Goal: Task Accomplishment & Management: Use online tool/utility

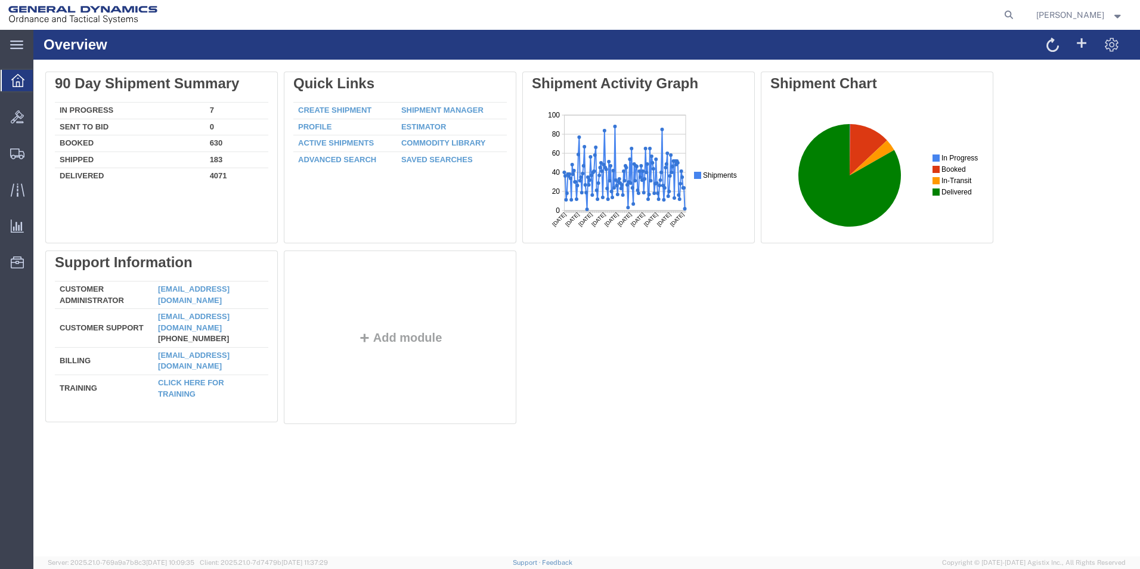
click at [713, 390] on div "Delete 90 Day Shipment Summary In Progress 7 Sent To Bid 0 Booked 630 Shipped 1…" at bounding box center [586, 251] width 1083 height 358
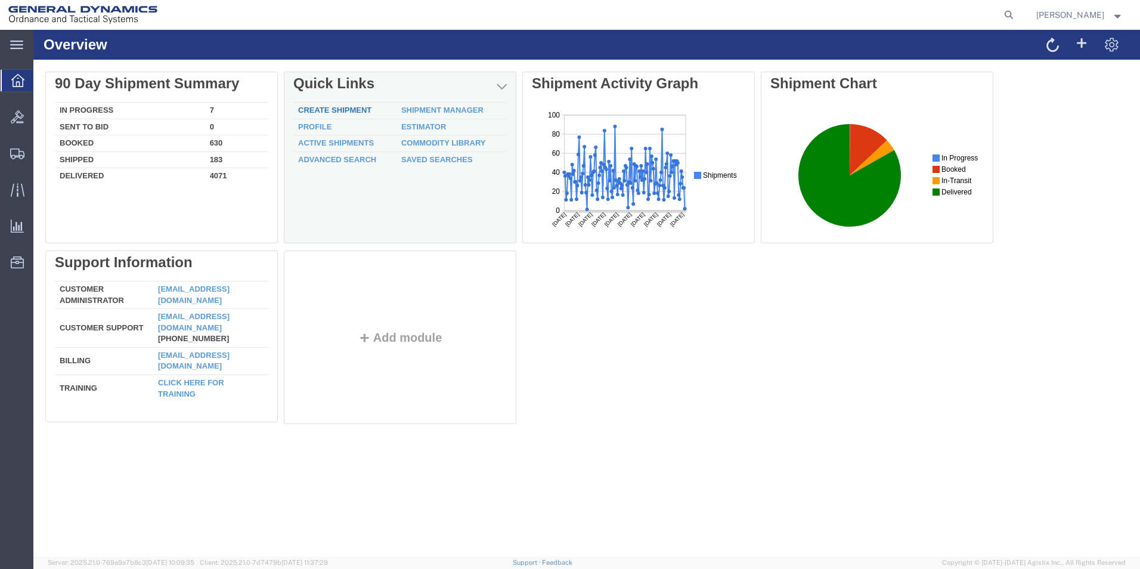
click at [348, 110] on link "Create Shipment" at bounding box center [334, 110] width 73 height 9
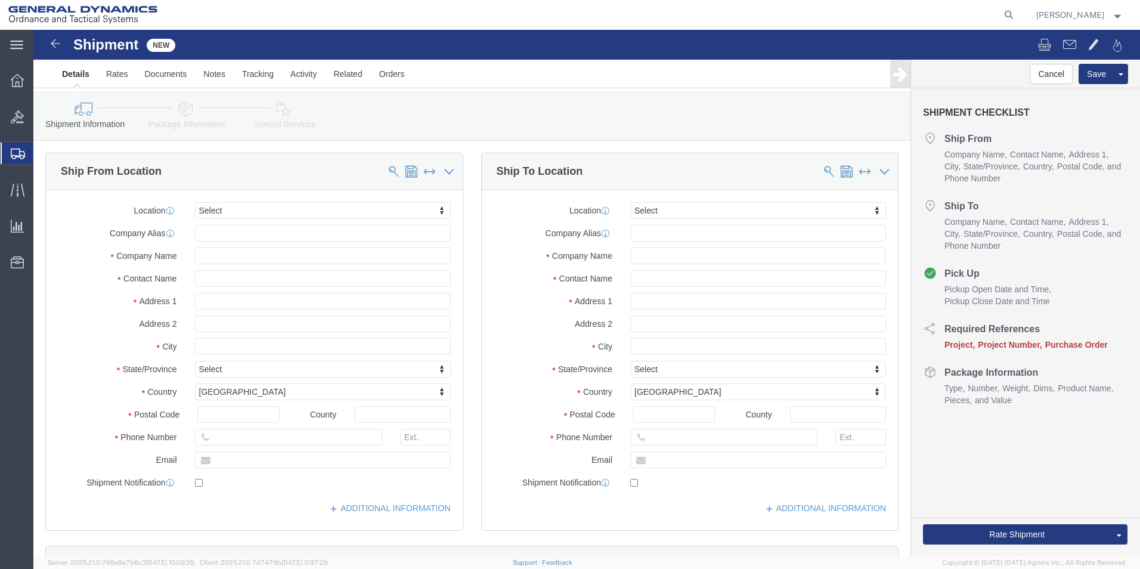
select select
click input "text"
type input "[PERSON_NAME]"
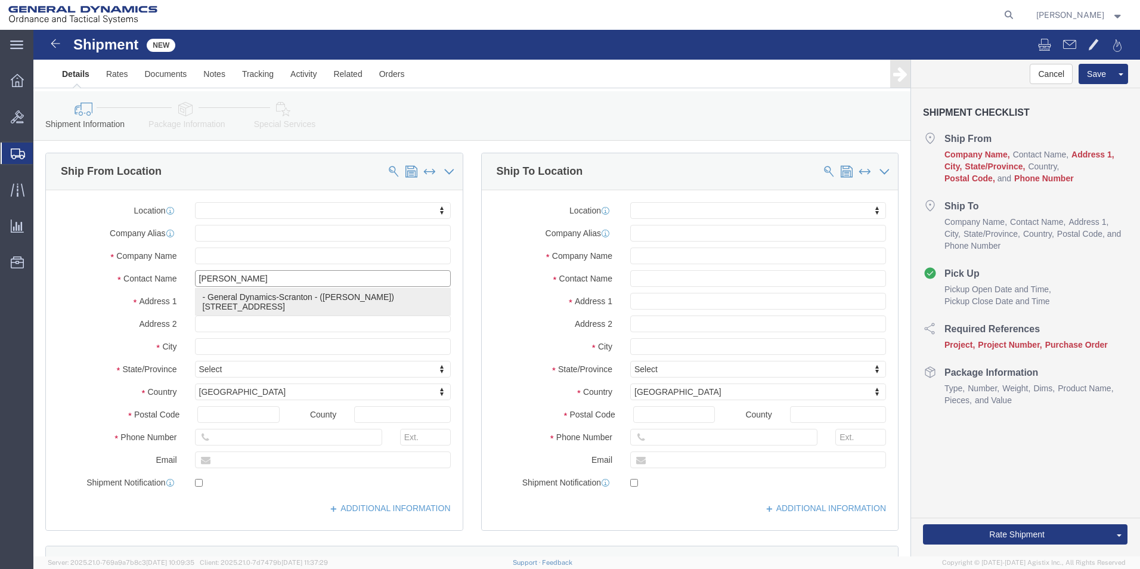
click p "- General Dynamics-Scranton - ([PERSON_NAME]) [STREET_ADDRESS][PERSON_NAME]"
select select
type input "General Dynamics-Scranton"
type input "[PERSON_NAME]"
type input "[STREET_ADDRESS]"
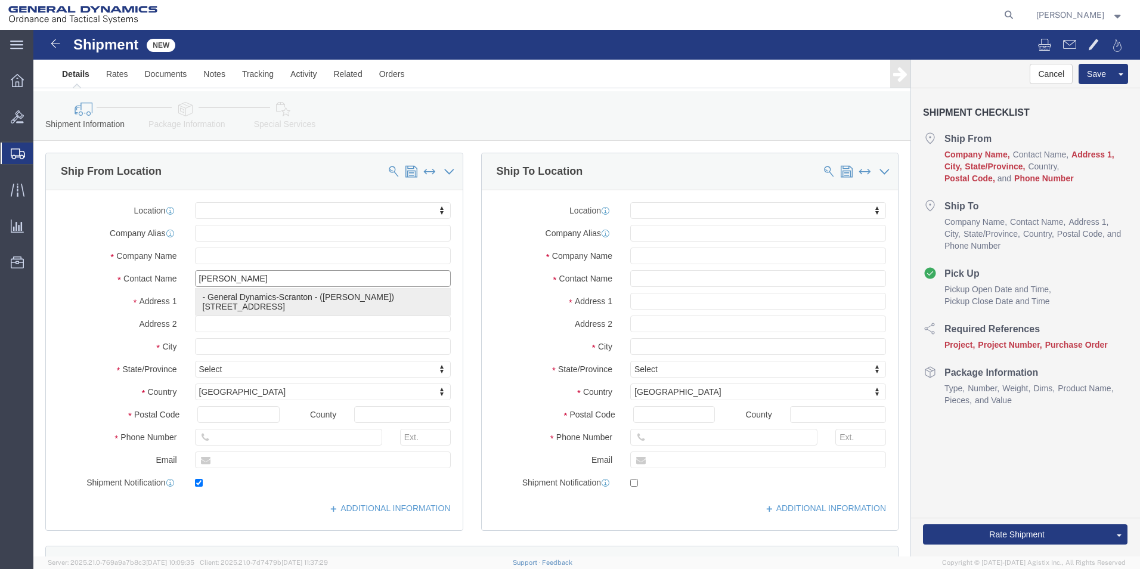
type input "Scranton"
type input "18505"
type input "[PHONE_NUMBER]"
type input "[PERSON_NAME][EMAIL_ADDRESS][PERSON_NAME][DOMAIN_NAME]"
checkbox input "true"
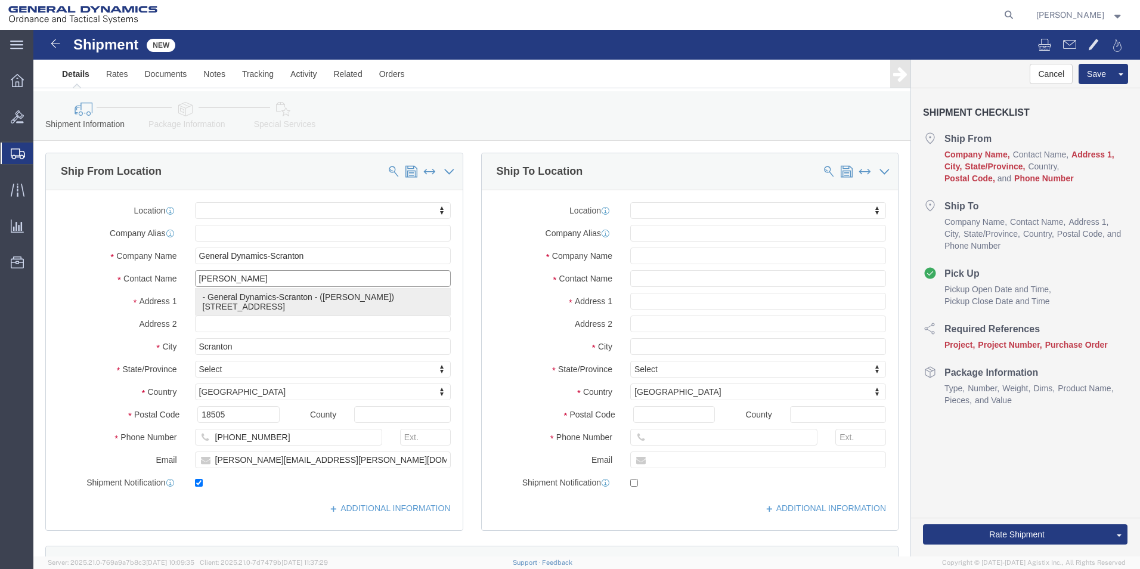
select select "PA"
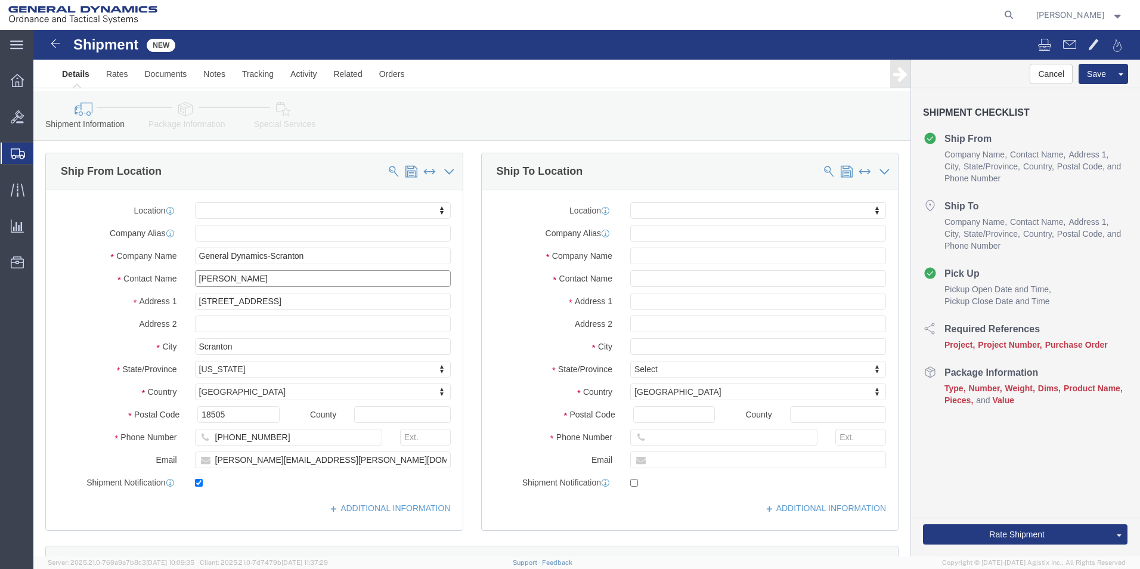
type input "[PERSON_NAME]"
click input "text"
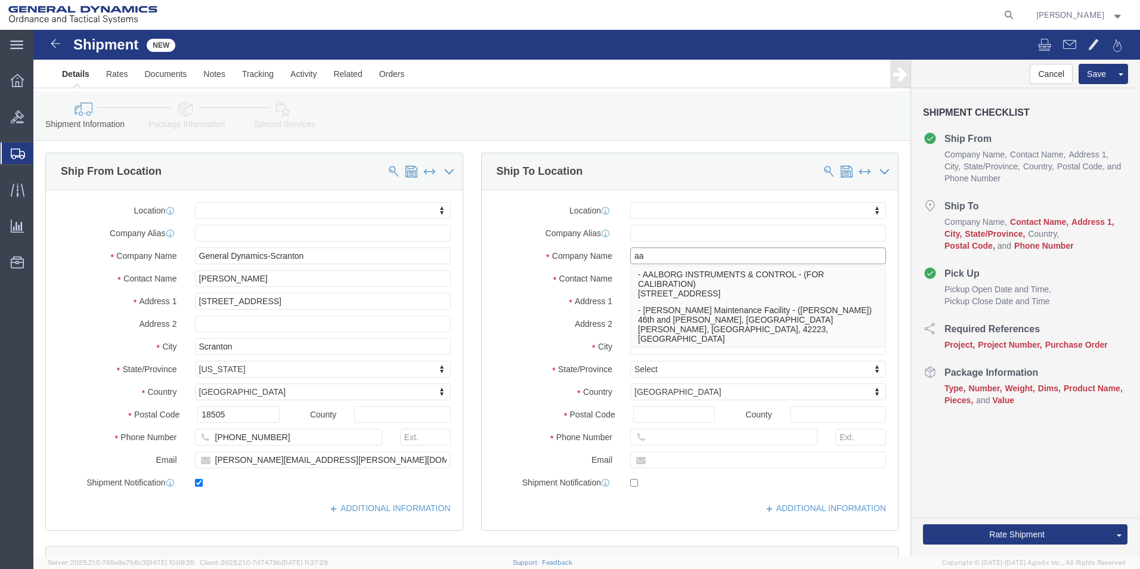
type input "a"
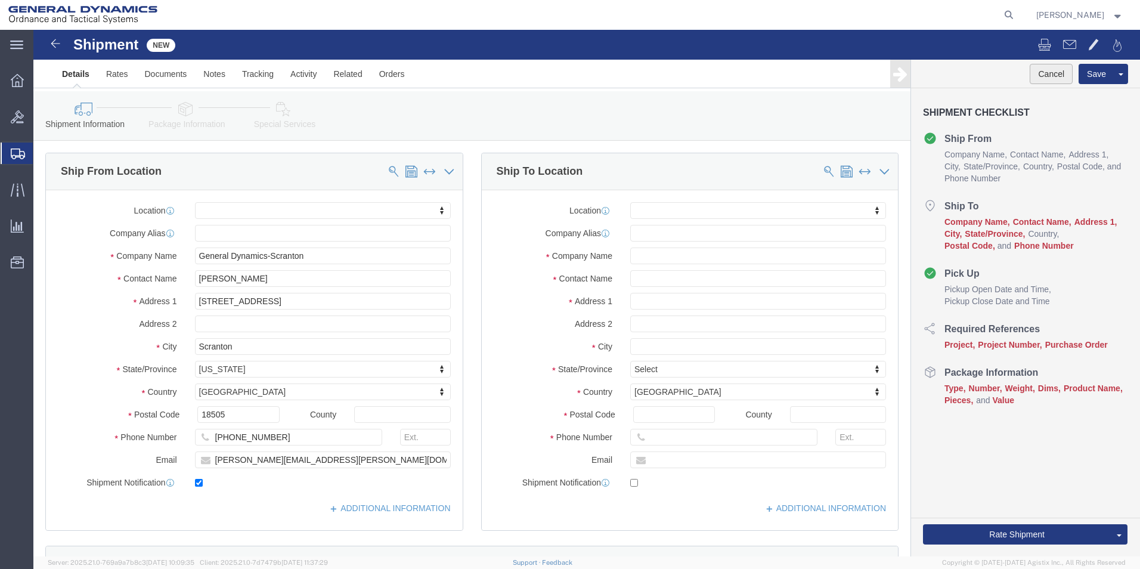
click button "Cancel"
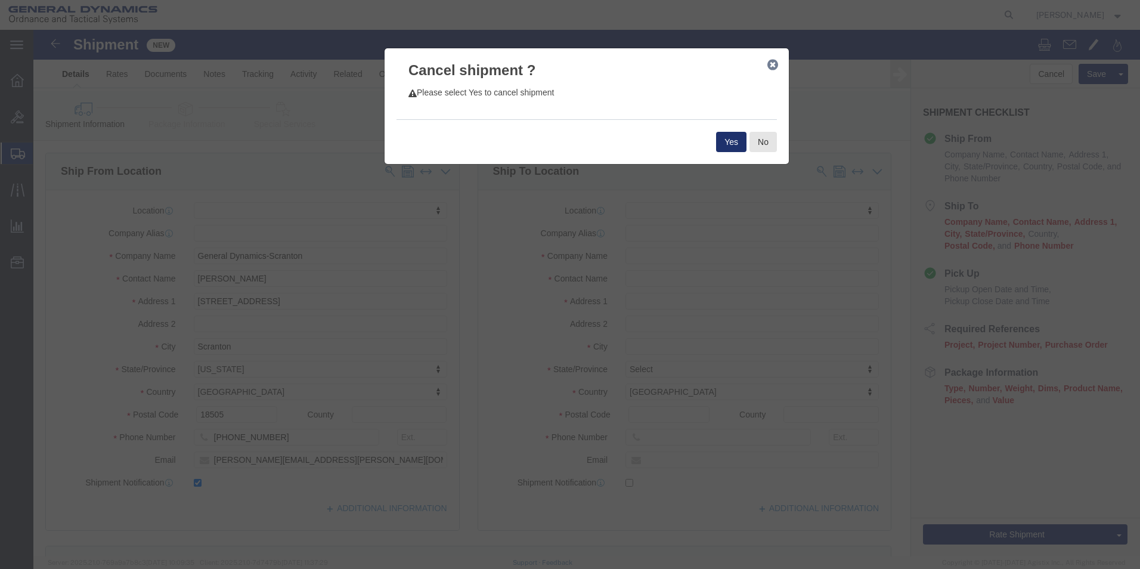
click button "Yes"
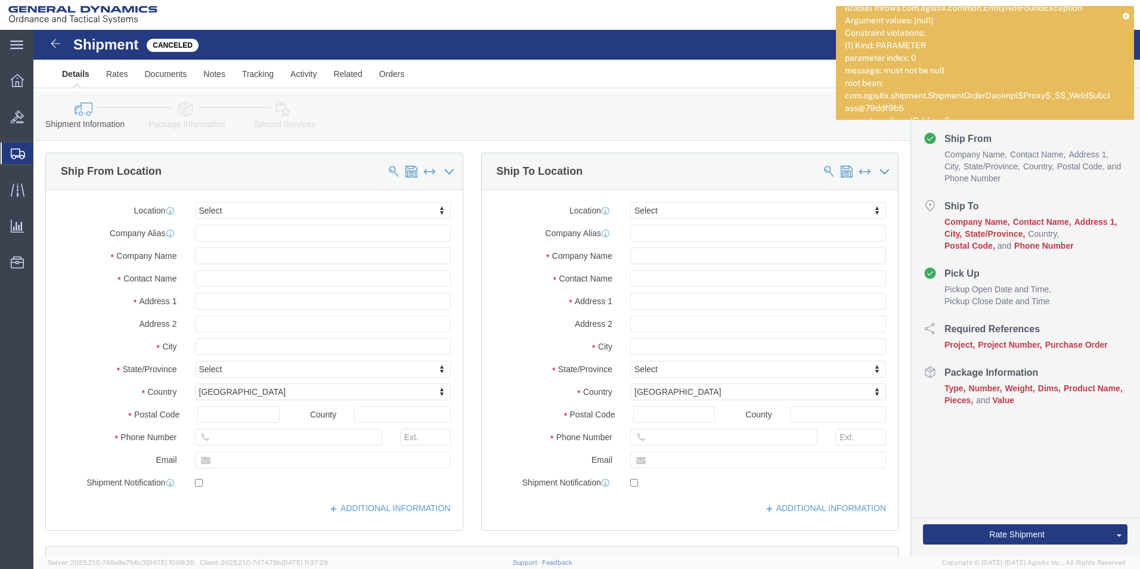
click at [744, 7] on agx-global-search at bounding box center [828, 15] width 382 height 30
click at [1123, 15] on icon at bounding box center [1126, 16] width 7 height 7
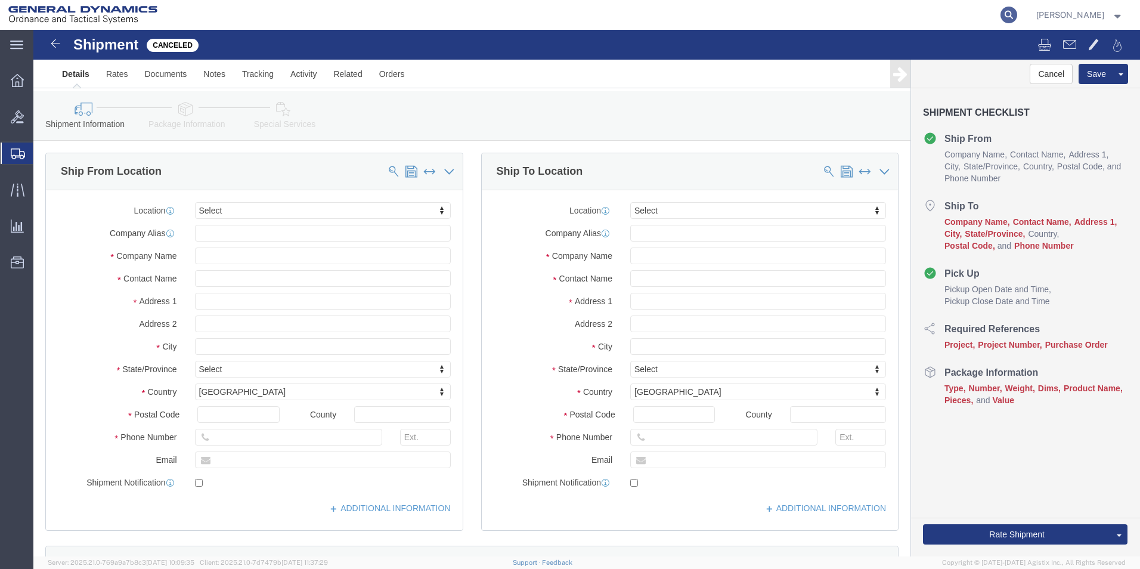
drag, startPoint x: 1013, startPoint y: 10, endPoint x: 1024, endPoint y: 16, distance: 12.0
click at [1019, 15] on agx-global-search at bounding box center [828, 15] width 382 height 30
click at [1017, 16] on icon at bounding box center [1008, 15] width 17 height 17
click at [903, 18] on input "search" at bounding box center [819, 15] width 362 height 29
type input "57038420"
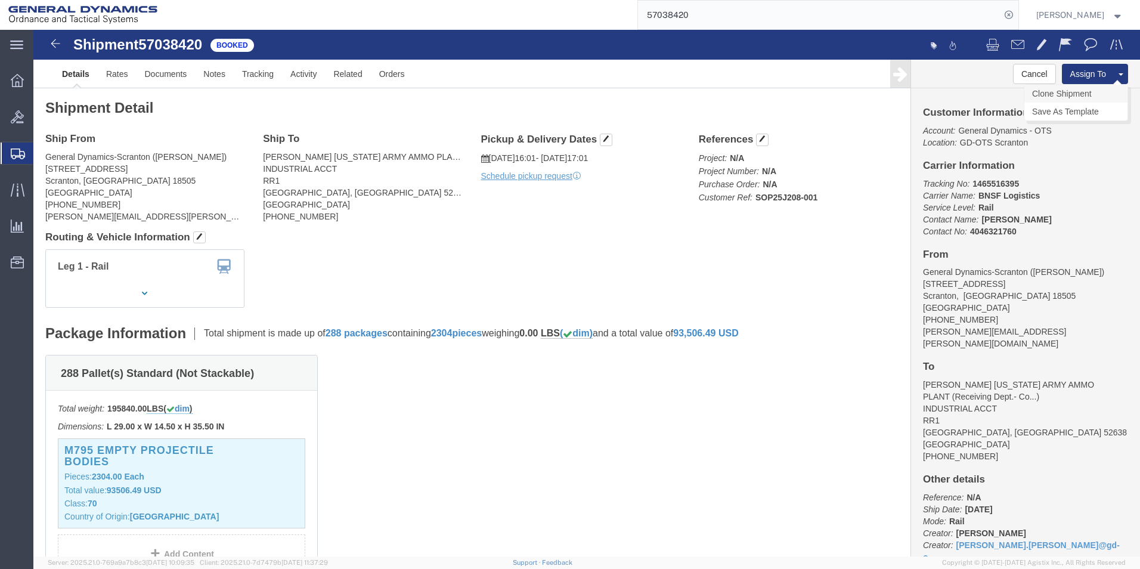
click link "Clone Shipment"
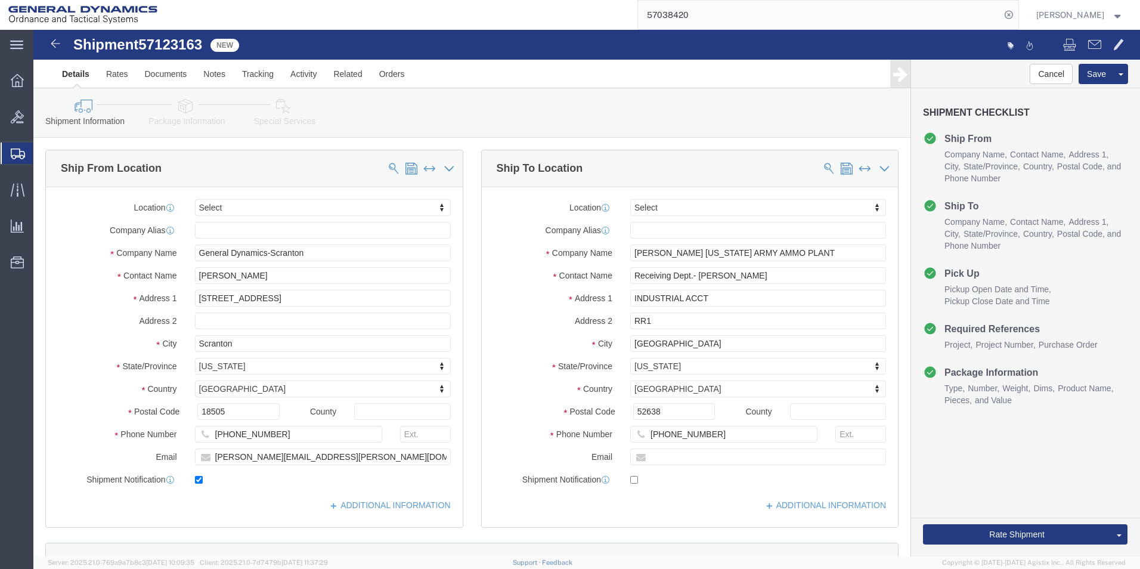
scroll to position [560, 0]
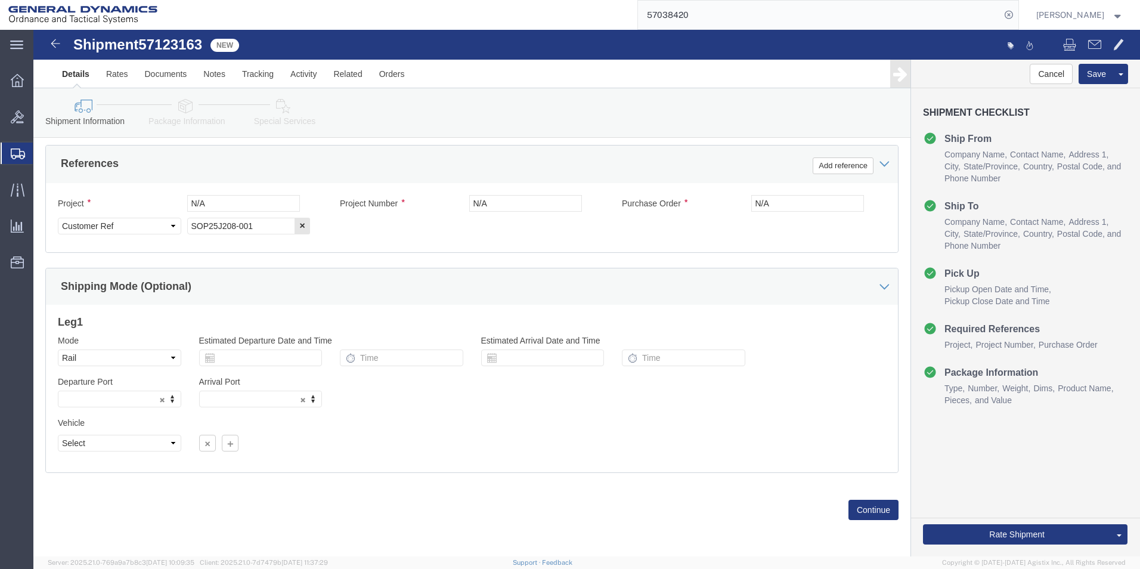
click icon
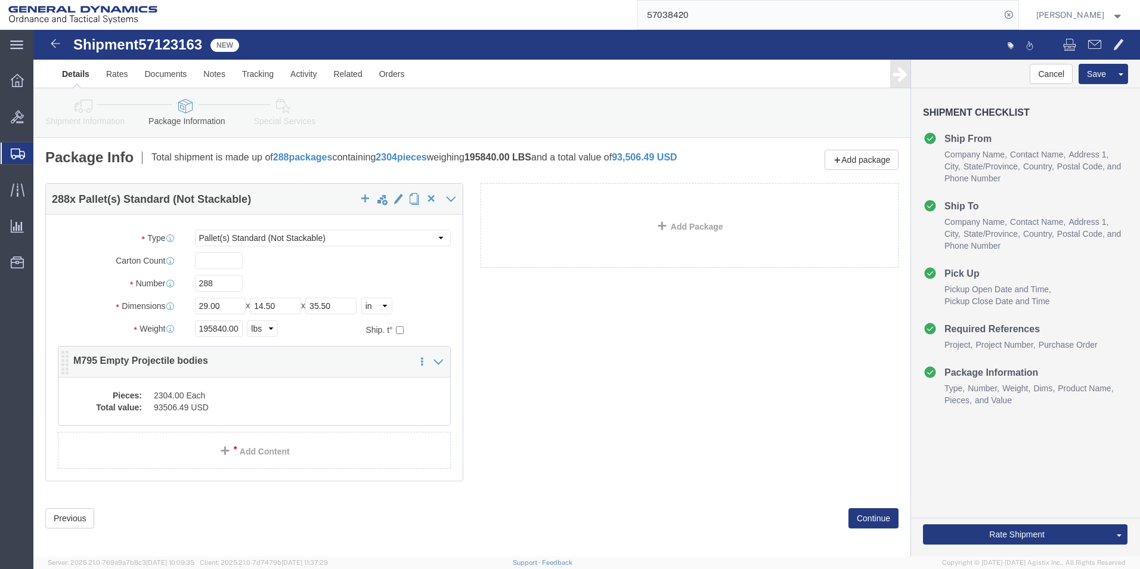
click dd "2304.00 Each"
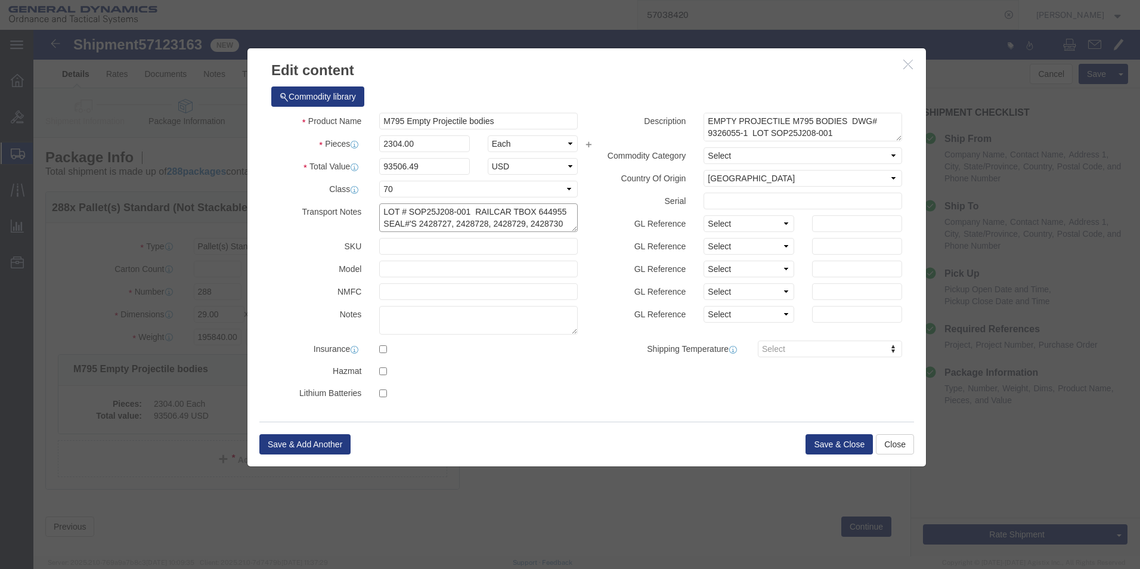
drag, startPoint x: 502, startPoint y: 182, endPoint x: 528, endPoint y: 181, distance: 26.3
click textarea "LOT # SOP25J208-001 RAILCAR TBOX 644955 SEAL#'S 2428727, 2428728, 2428729, 2428…"
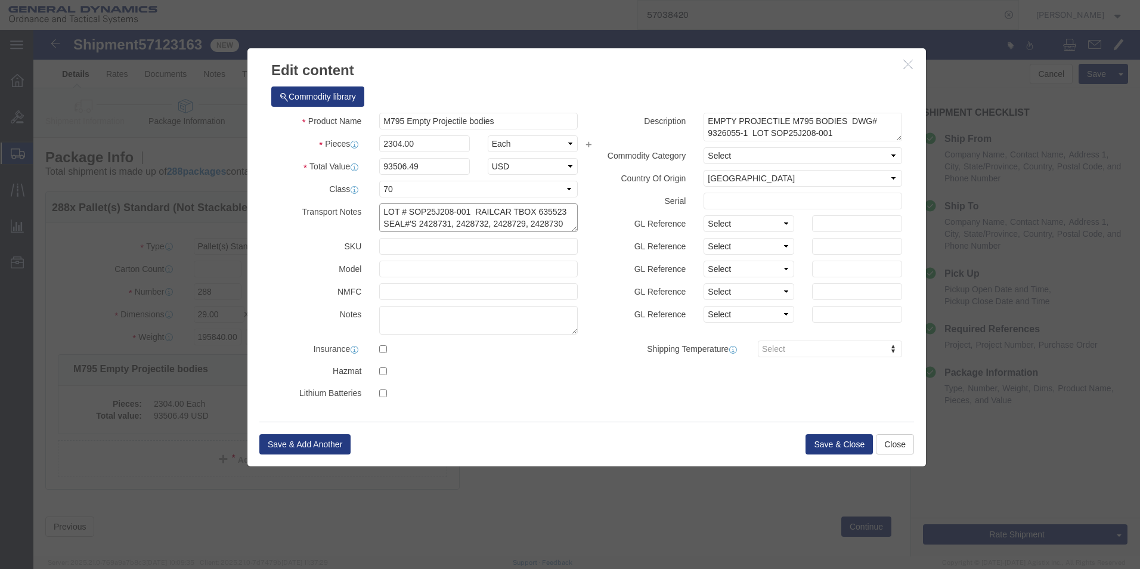
click textarea "LOT # SOP25J208-001 RAILCAR TBOX 644955 SEAL#'S 2428727, 2428728, 2428729, 2428…"
type textarea "LOT # SOP25J208-001 RAILCAR TBOX 635523 SEAL#'S 2428731, 2428732, 2428733, 2428…"
drag, startPoint x: 345, startPoint y: 180, endPoint x: 563, endPoint y: 222, distance: 221.6
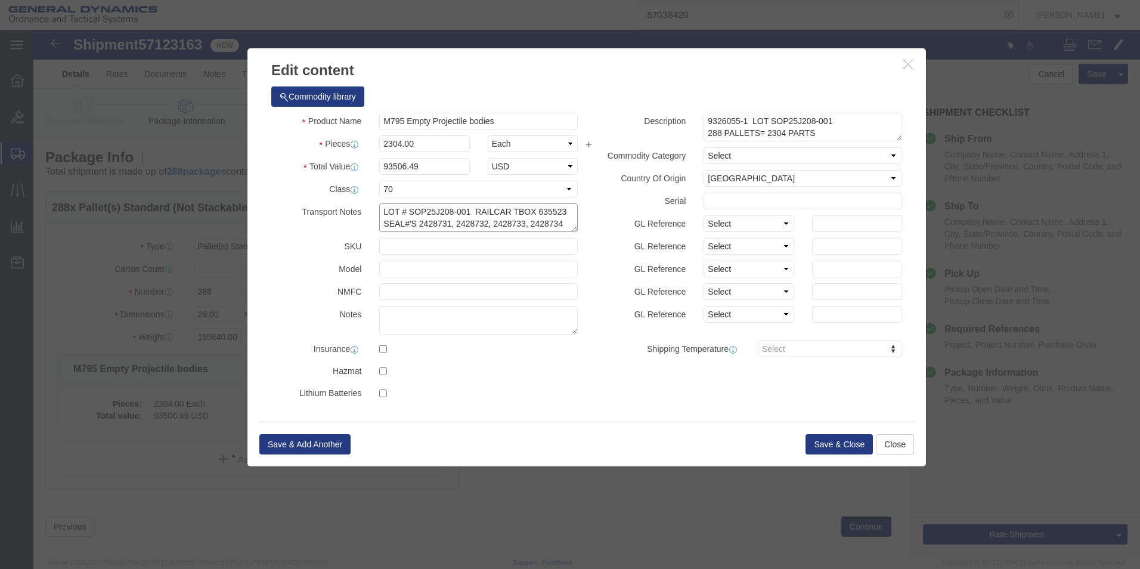
click div "Product Name M795 Empty Projectile bodies Pieces 2304.00 Select Bag Barrels 100…"
click button "Save & Close"
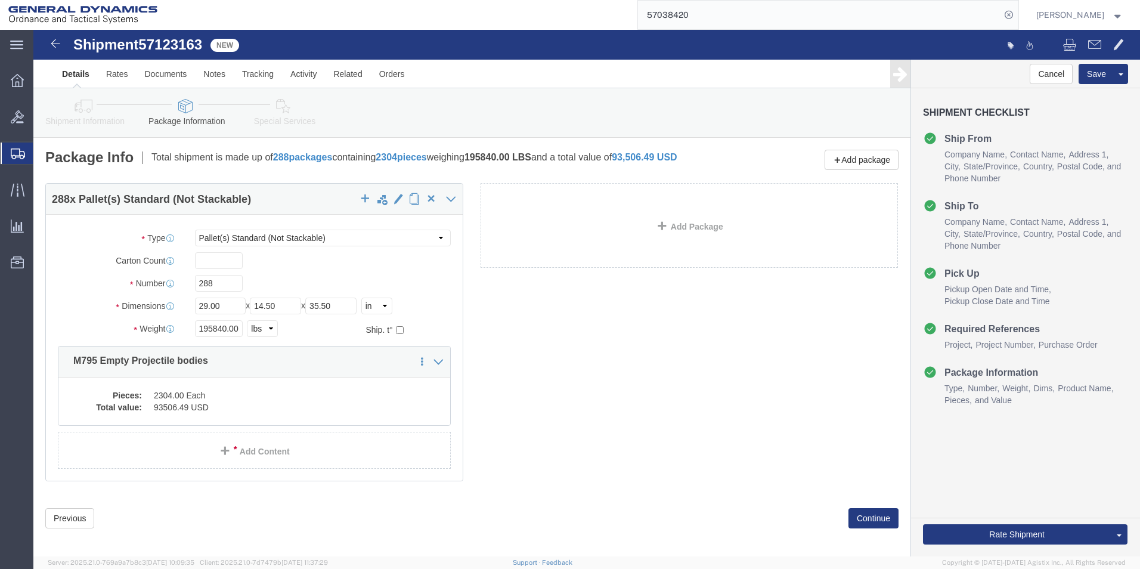
click icon
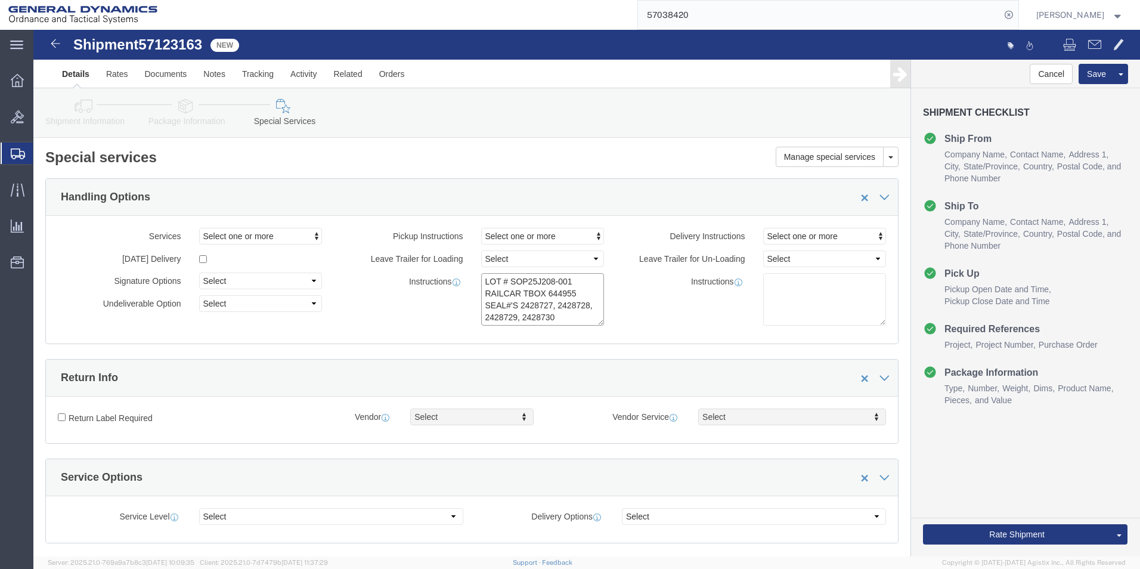
drag, startPoint x: 448, startPoint y: 250, endPoint x: 592, endPoint y: 317, distance: 158.4
click div "Manage special services Handling Options Hold at Location Return Info Service O…"
paste textarea "35523 SEAL#'S 2428731, 2428732, 2428733, 2428734"
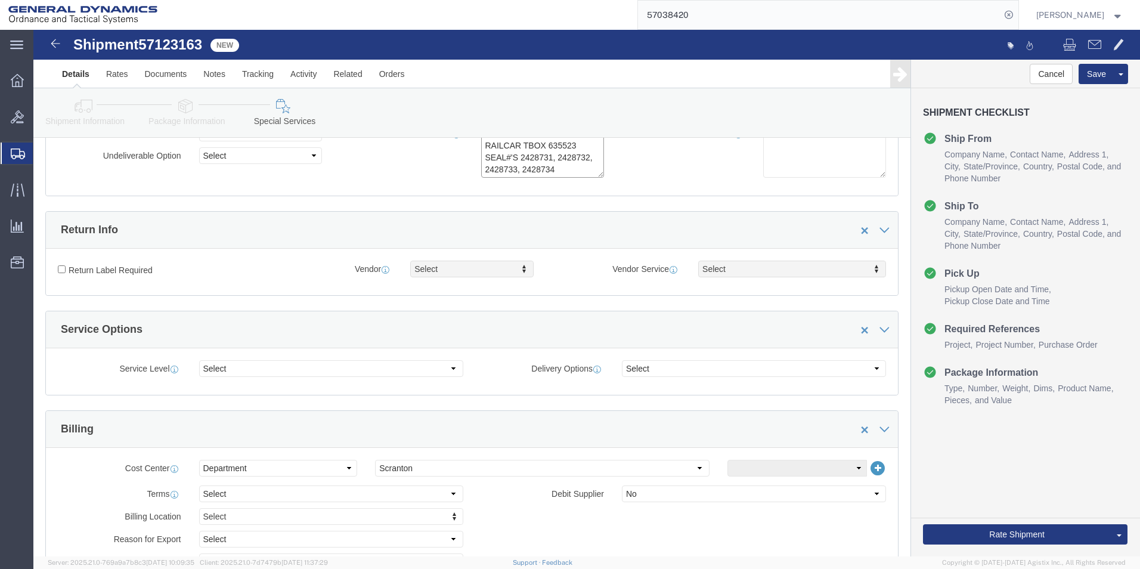
scroll to position [477, 0]
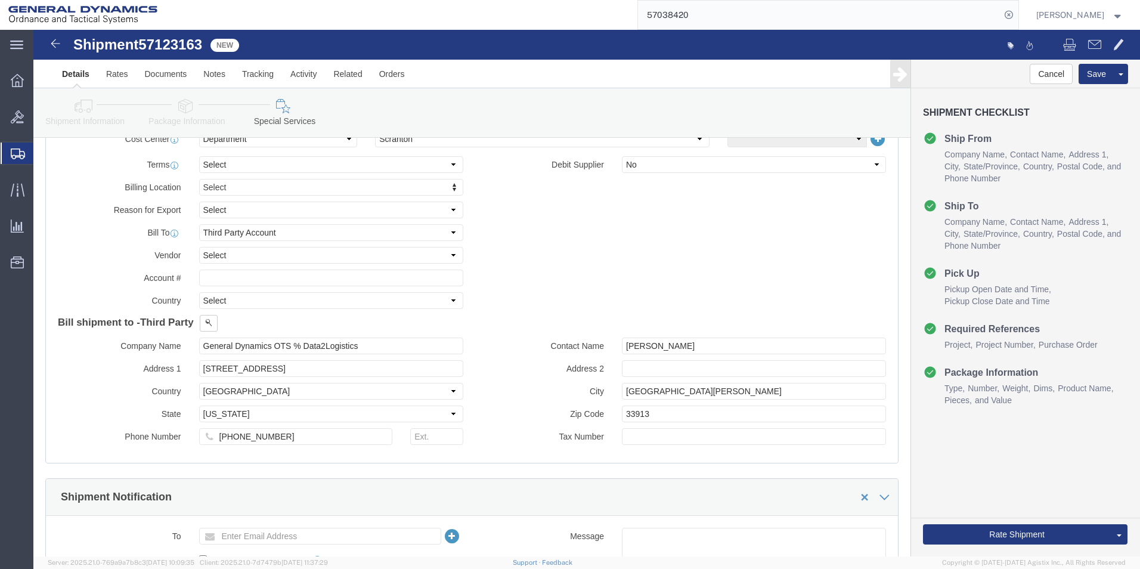
type textarea "LOT # SOP25J208-001 RAILCAR TBOX 635523 SEAL#'S 2428731, 2428732, 2428733, 2428…"
click select "Select Recipient Account Sender/Shipper Third Party Account"
select select "SHIP"
click select "Select Recipient Account Sender/Shipper Third Party Account"
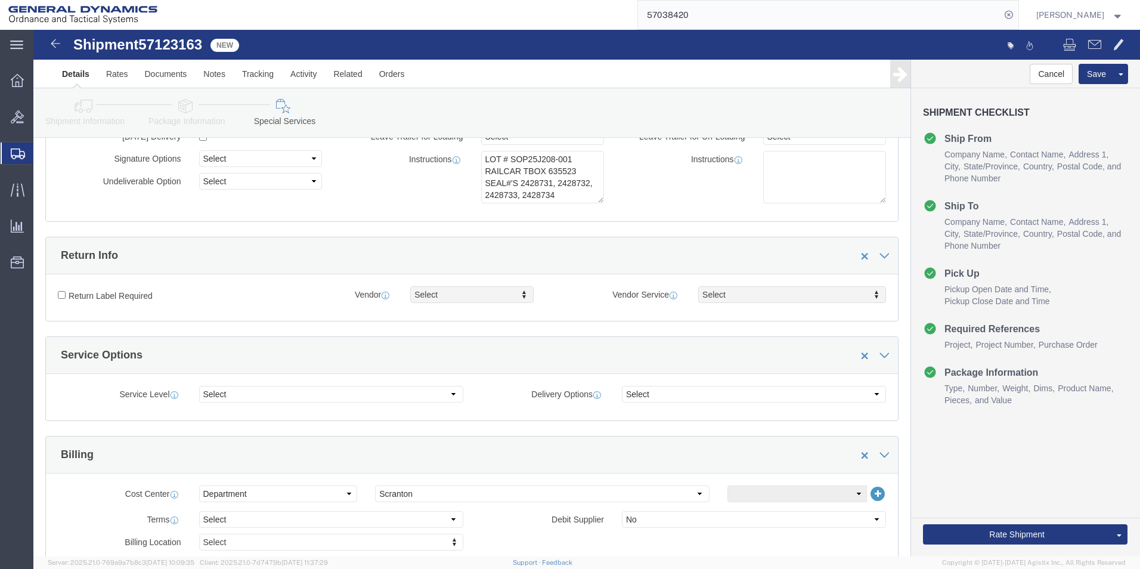
scroll to position [0, 0]
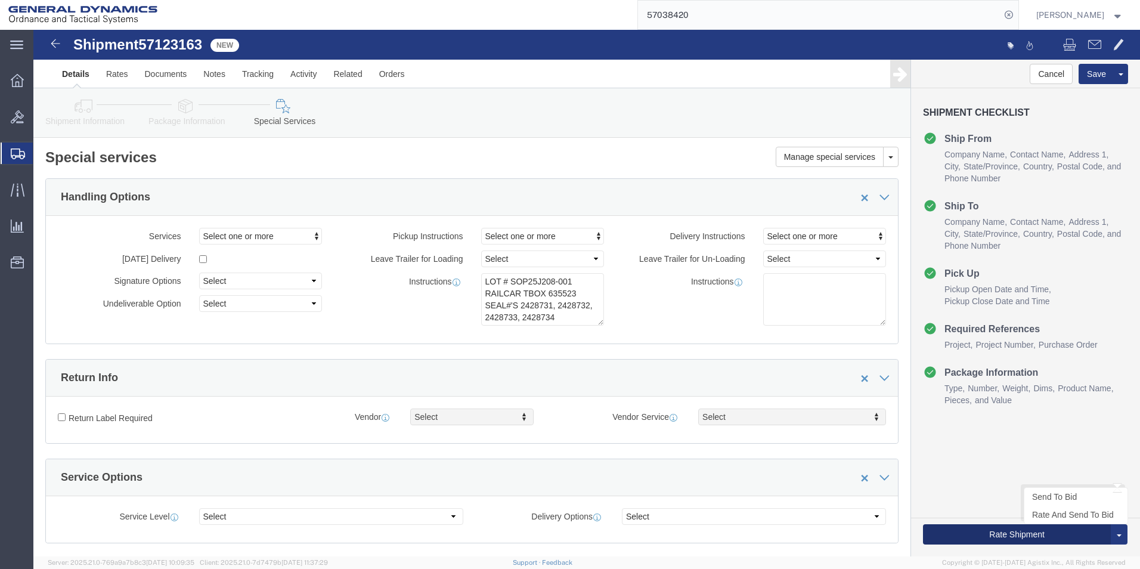
click button "Rate Shipment"
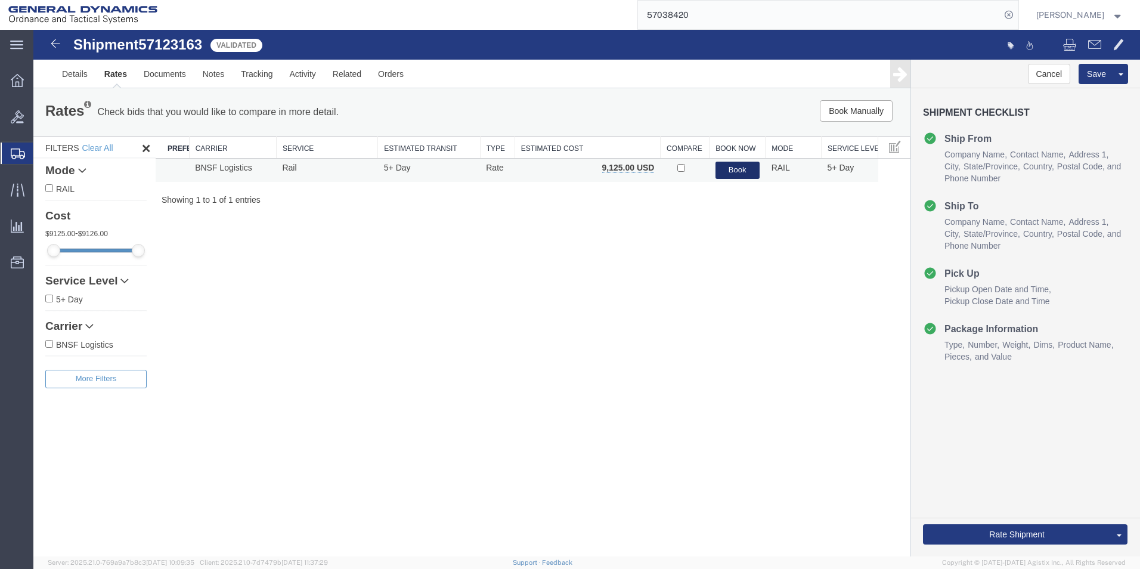
click at [731, 168] on button "Book" at bounding box center [737, 170] width 44 height 17
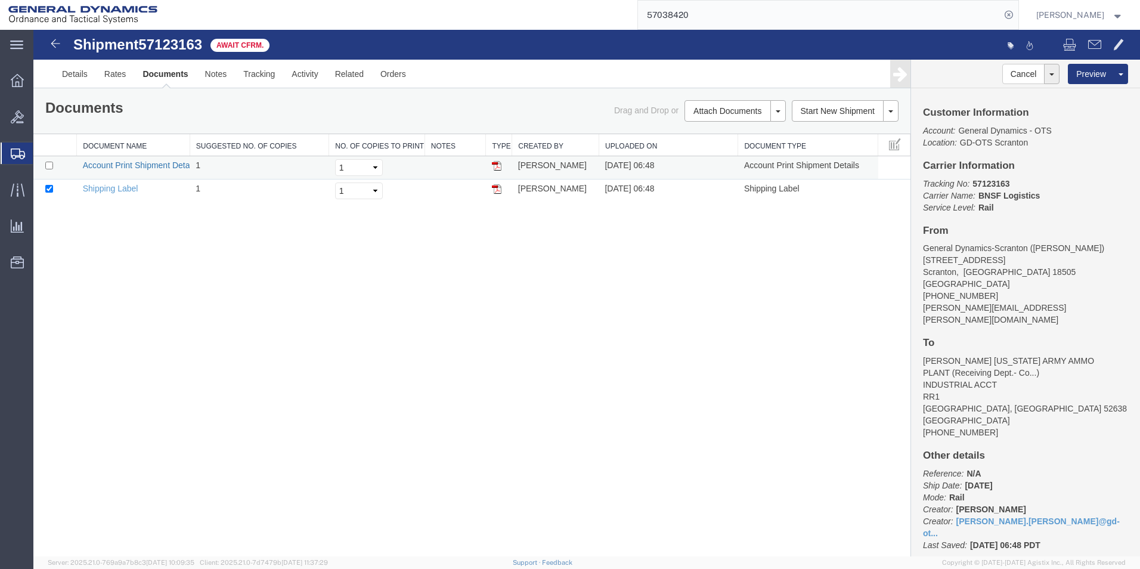
click at [126, 162] on link "Account Print Shipment Details" at bounding box center [140, 165] width 115 height 10
click at [698, 295] on div "Shipment 57123163 2 of 2 Await Cfrm. Details Rates Documents Notes Tracking Act…" at bounding box center [586, 293] width 1106 height 526
